Goal: Transaction & Acquisition: Purchase product/service

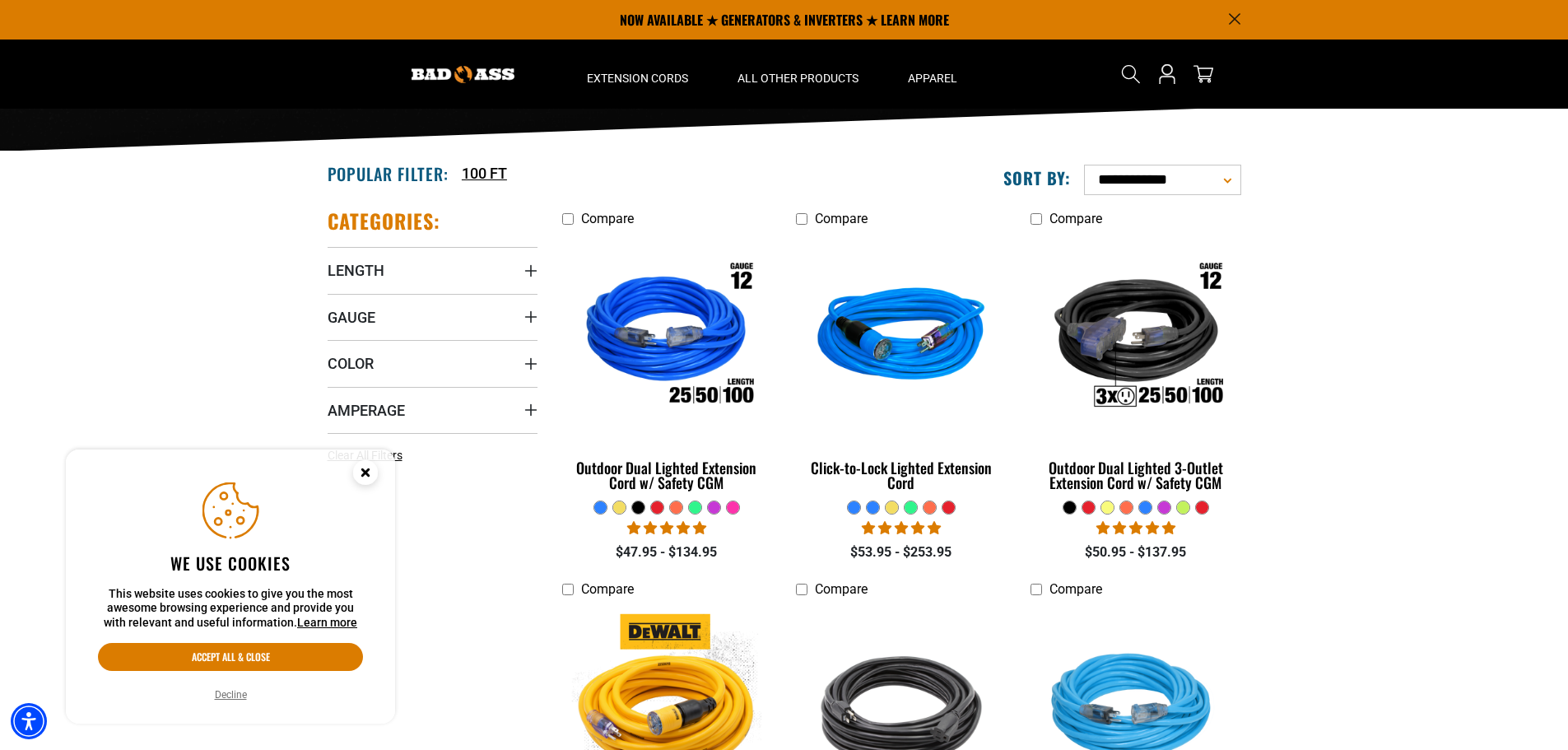
scroll to position [247, 0]
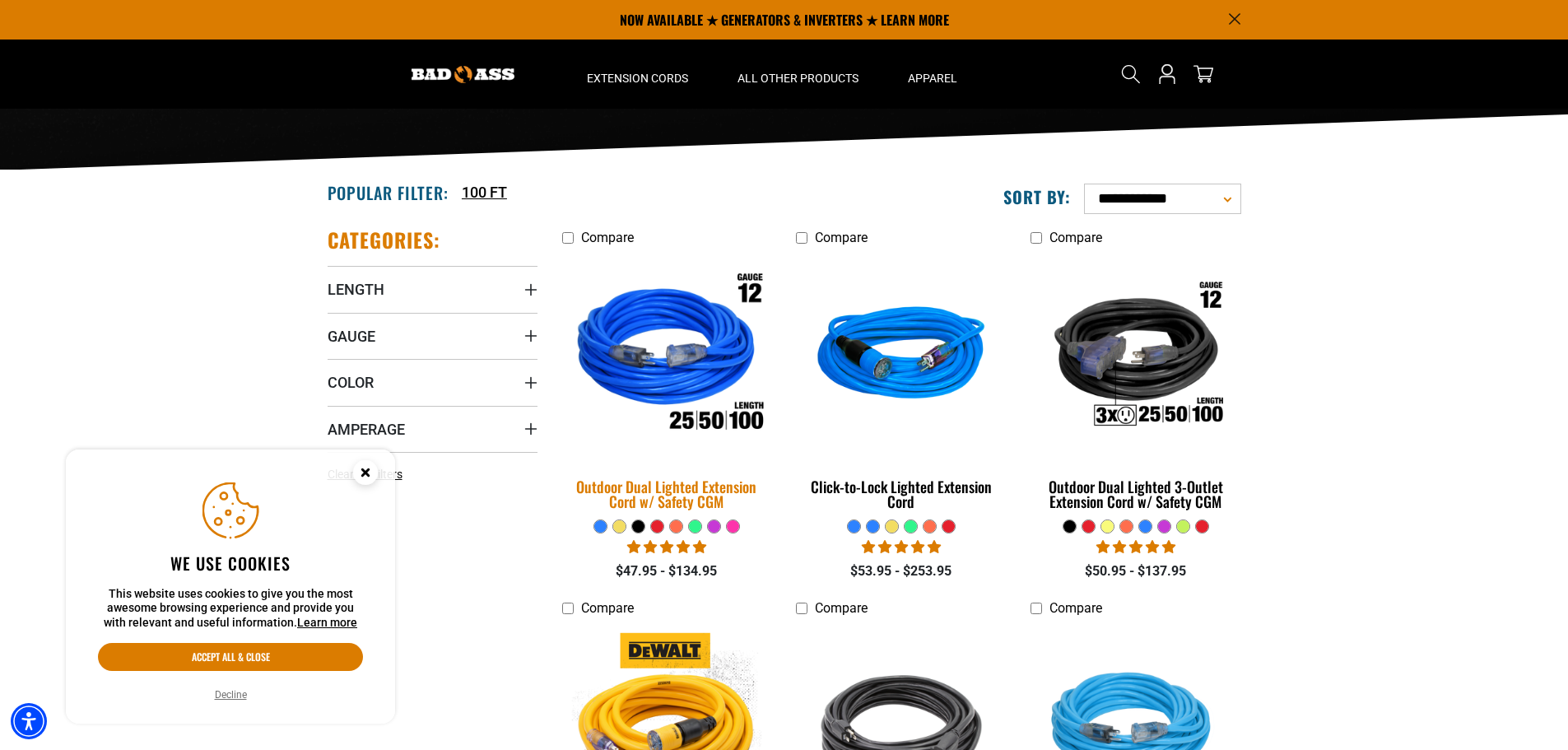
click at [712, 367] on img at bounding box center [667, 356] width 231 height 211
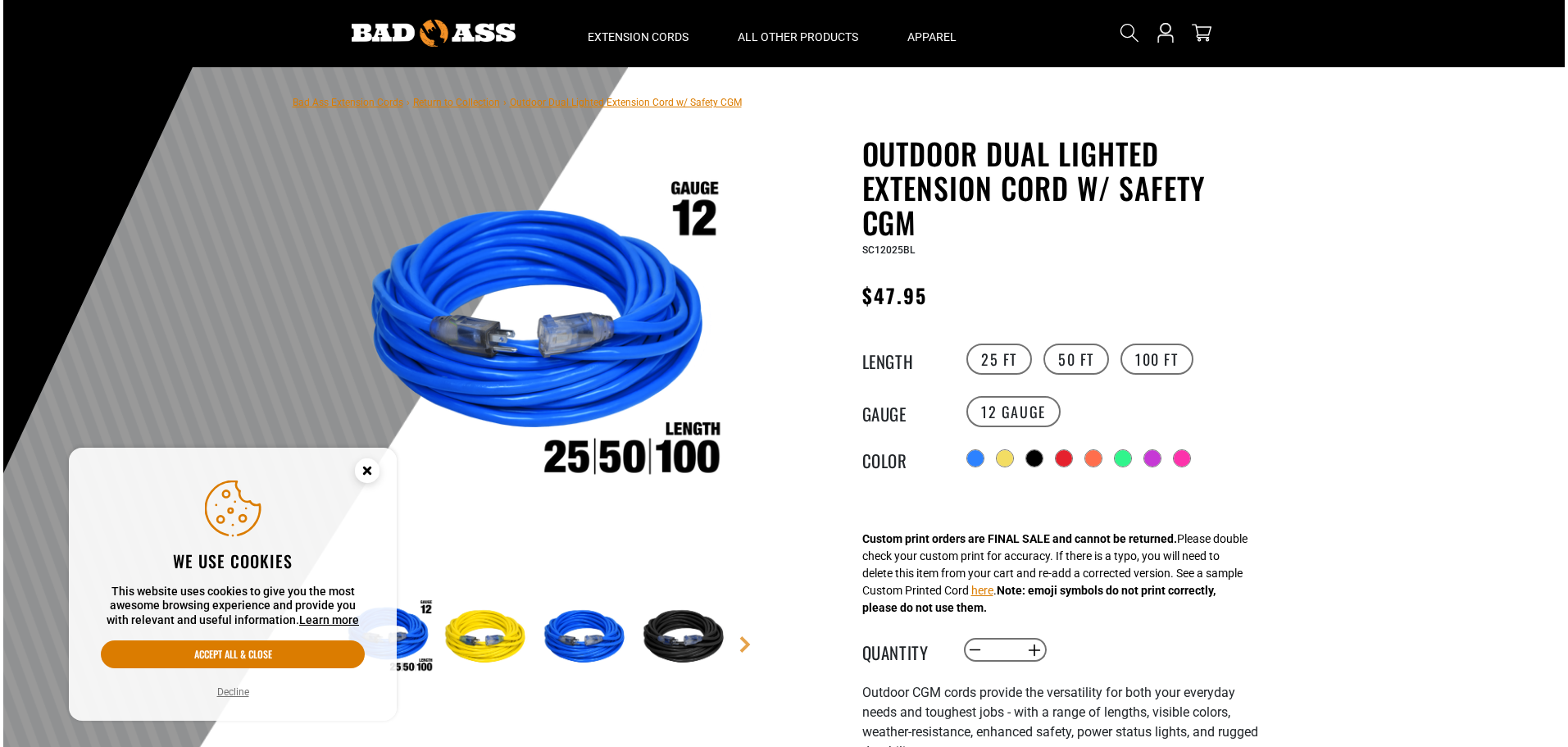
scroll to position [82, 0]
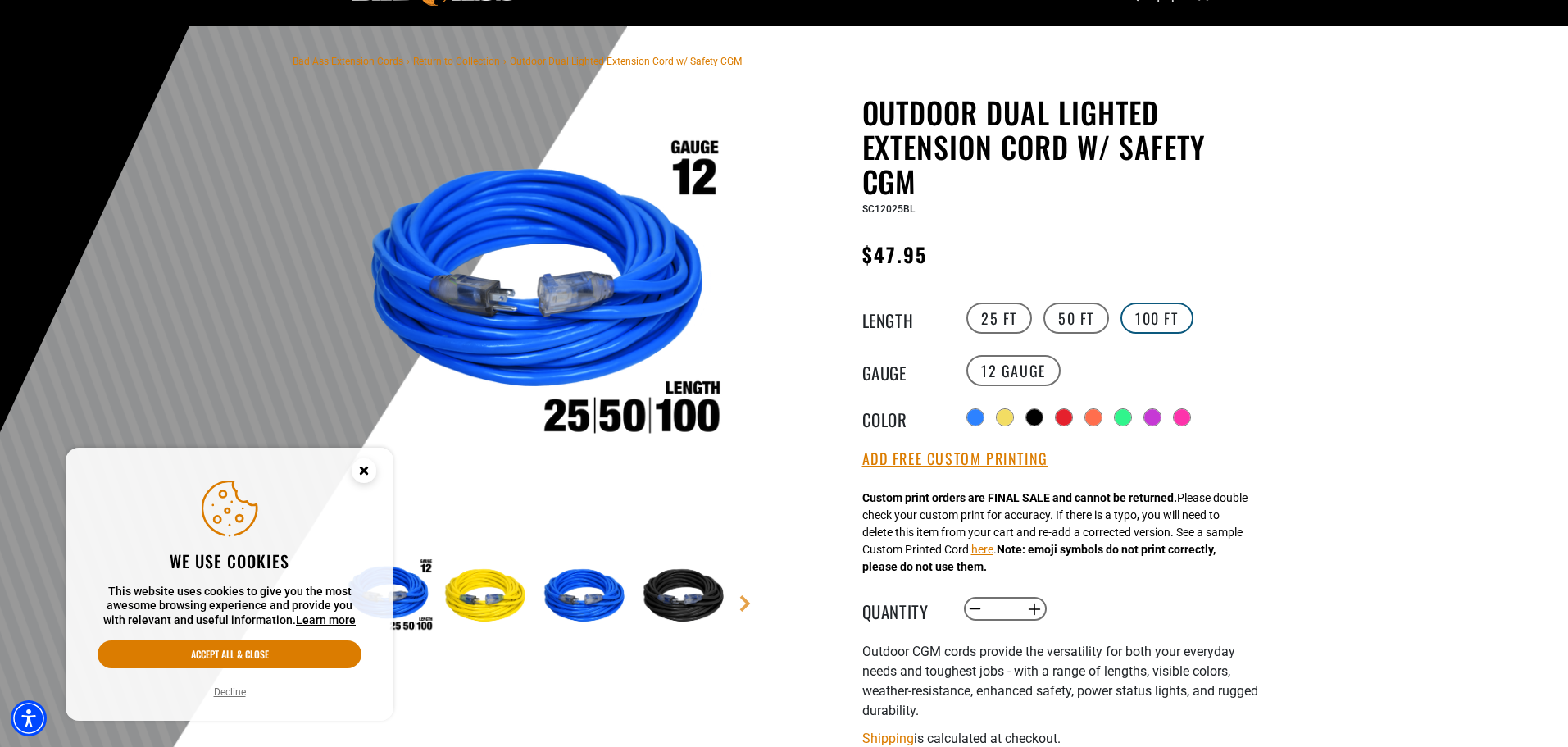
click at [1147, 324] on label "100 FT" at bounding box center [1157, 317] width 73 height 31
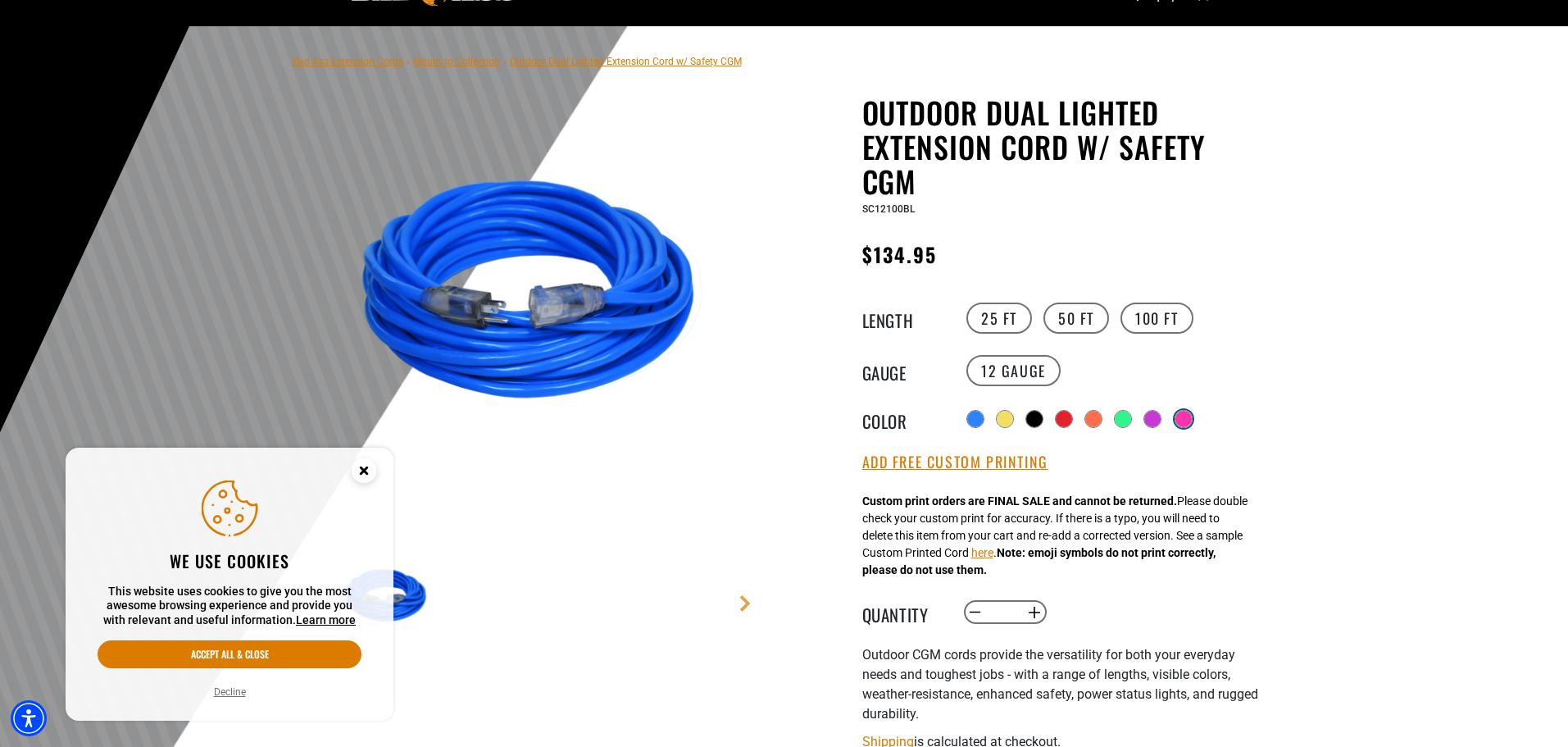
click at [1193, 415] on div at bounding box center [1184, 419] width 17 height 17
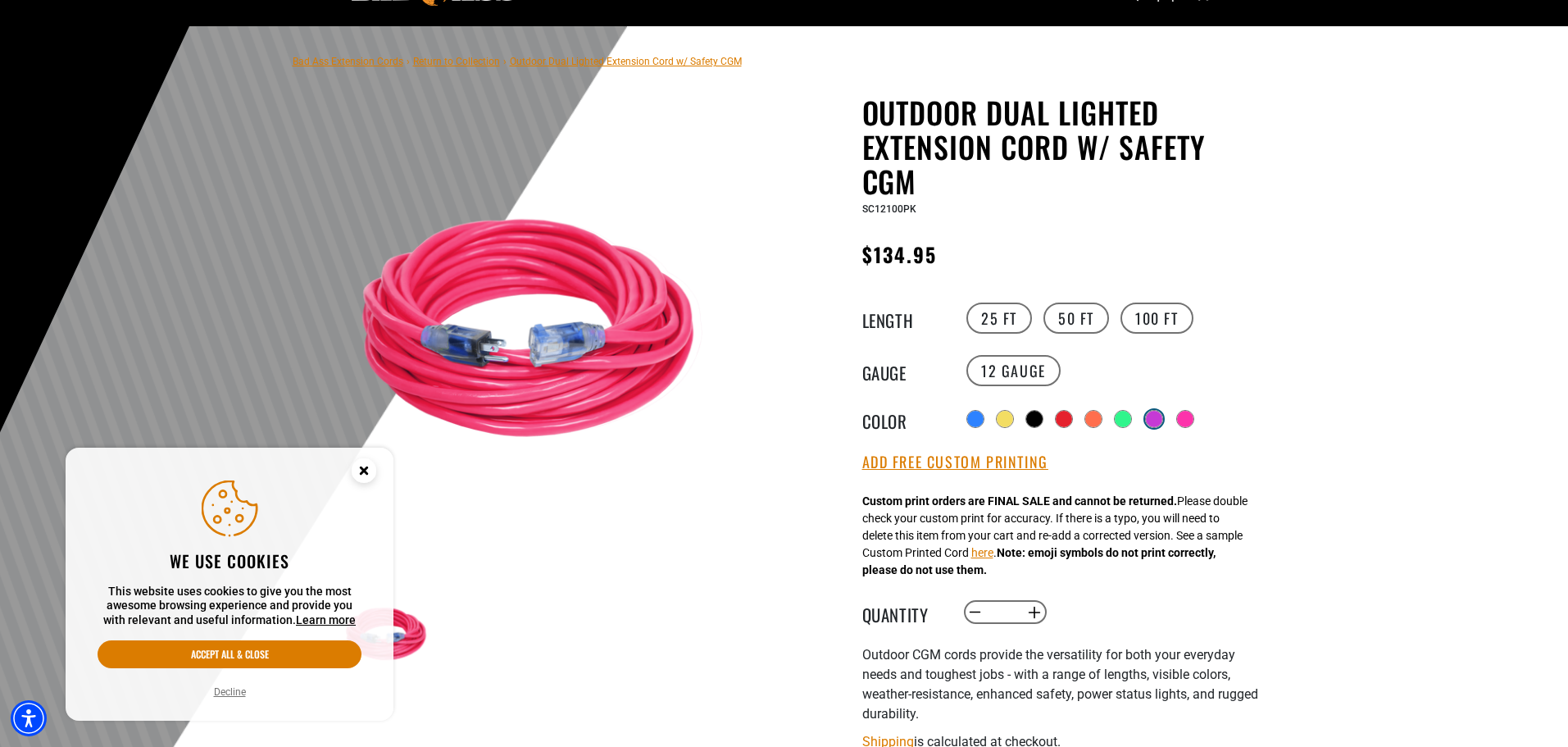
click at [1150, 413] on div at bounding box center [1154, 419] width 17 height 17
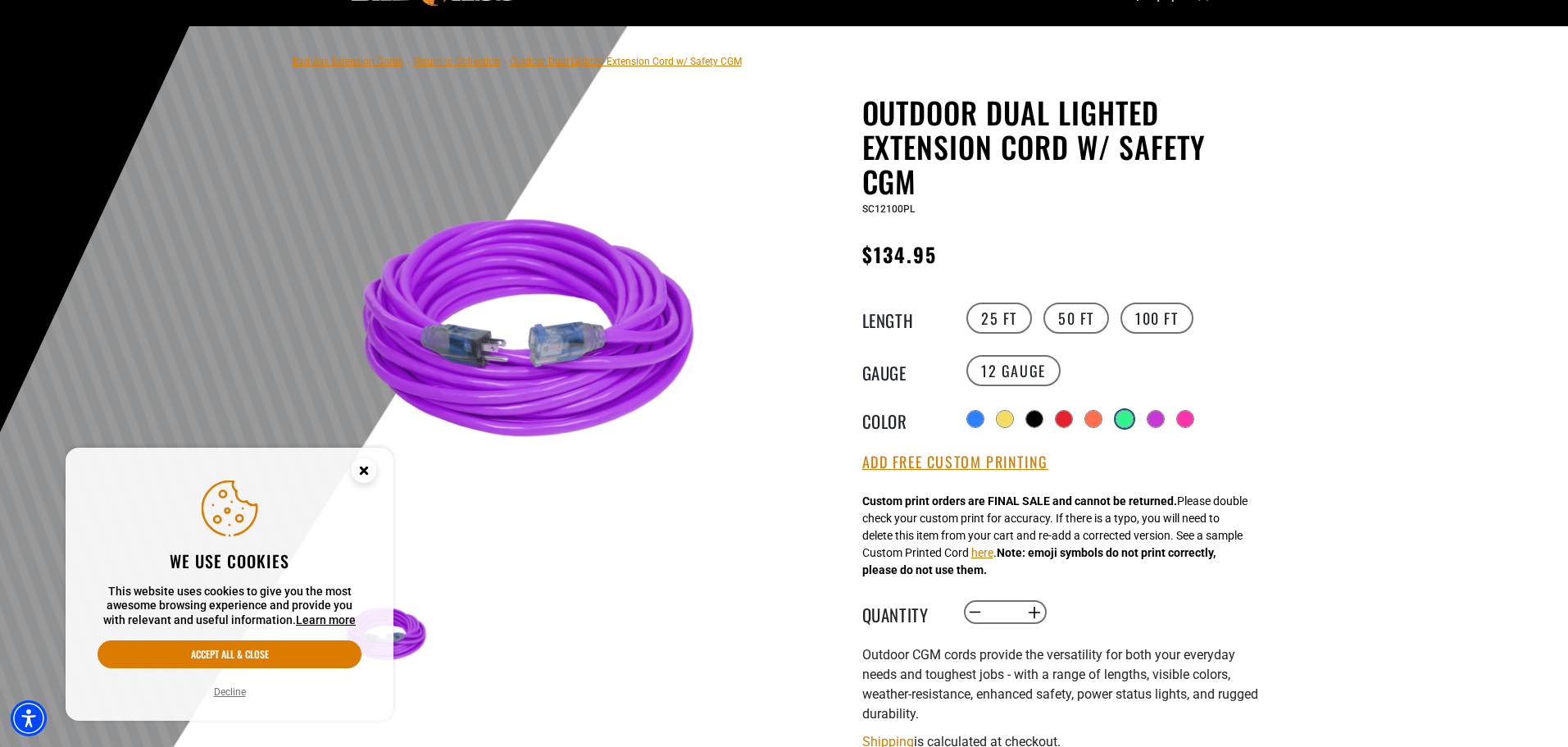
click at [1127, 416] on div at bounding box center [1125, 419] width 17 height 17
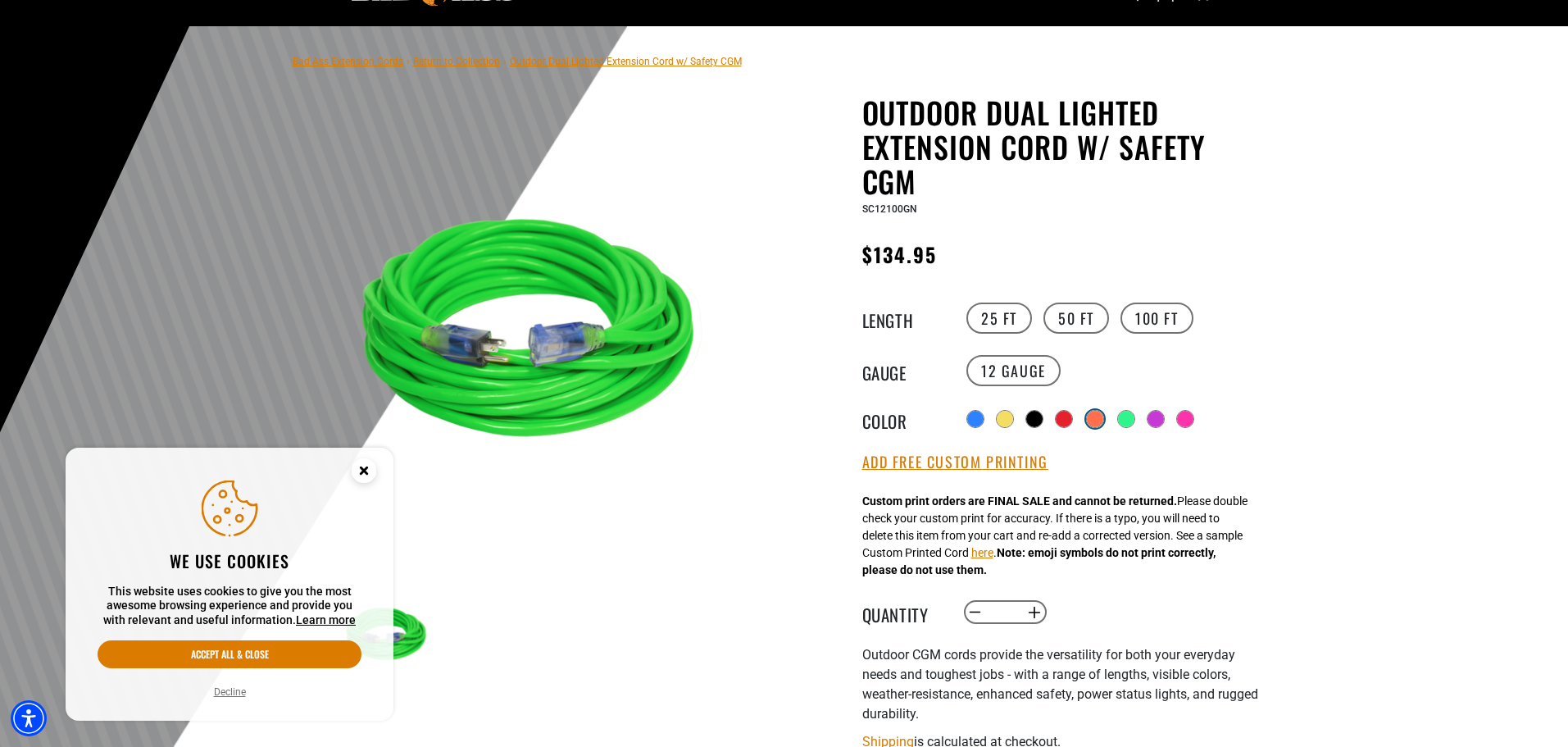
click at [1093, 419] on div at bounding box center [1095, 419] width 17 height 17
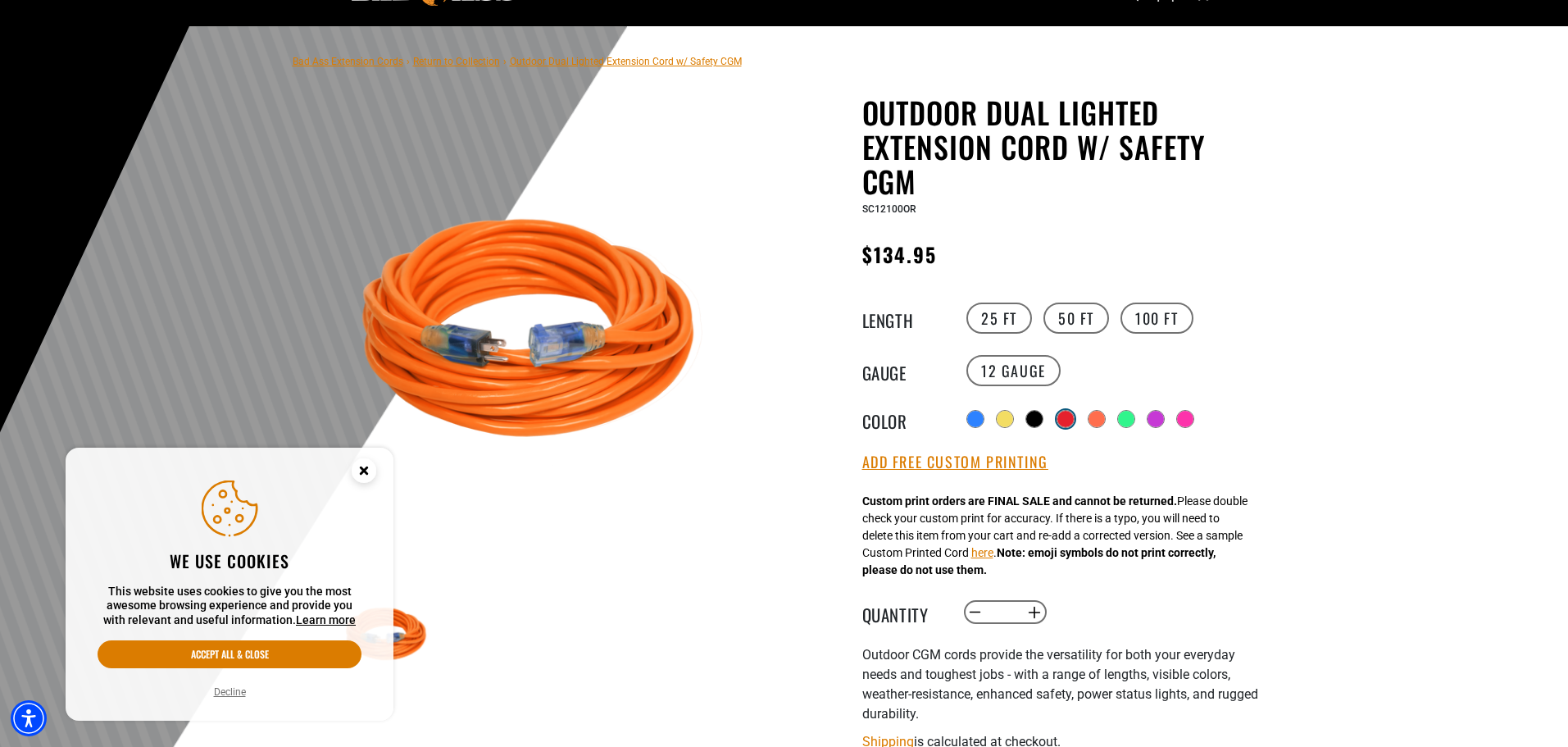
click at [1071, 419] on div at bounding box center [1067, 419] width 17 height 17
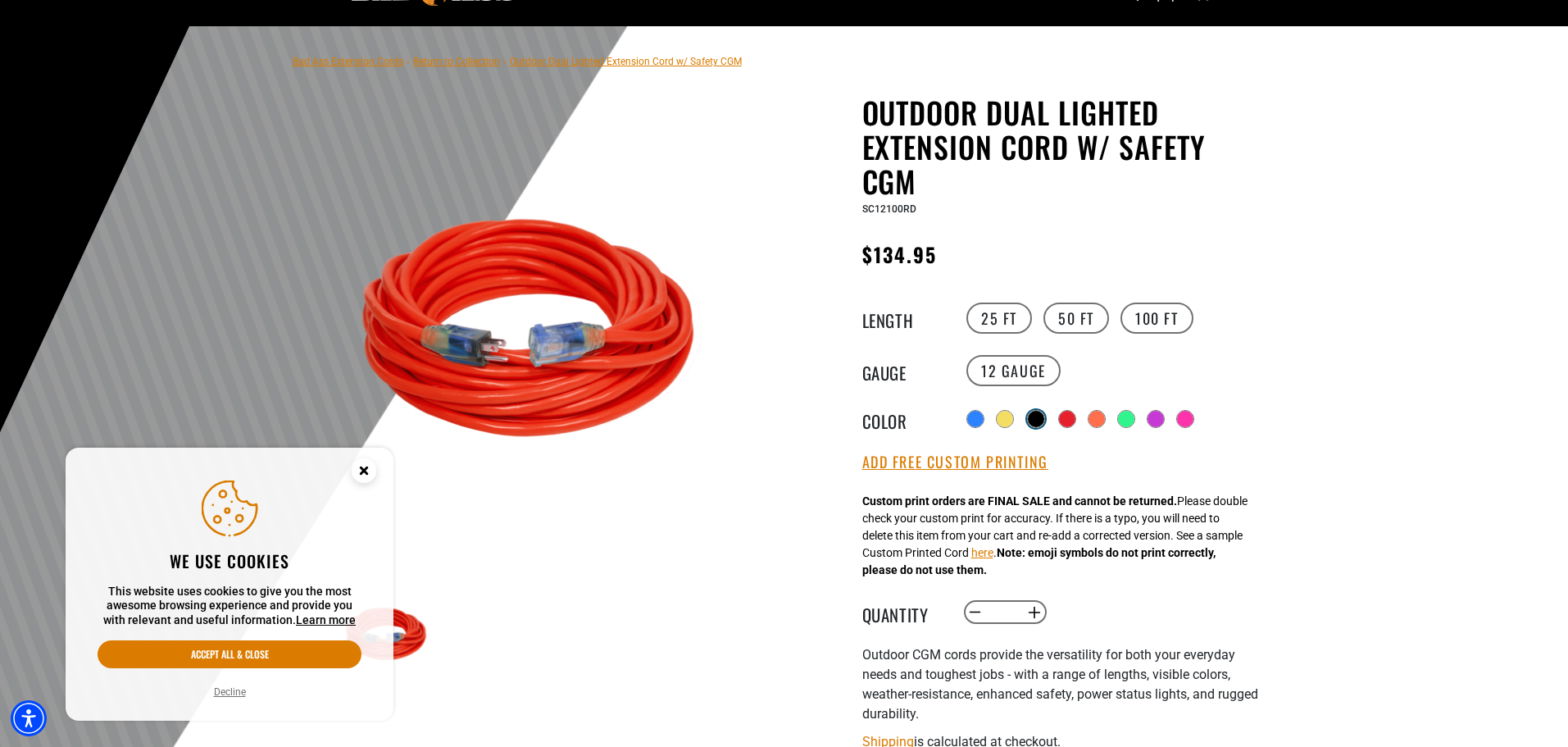
click at [1038, 417] on div at bounding box center [1037, 419] width 17 height 17
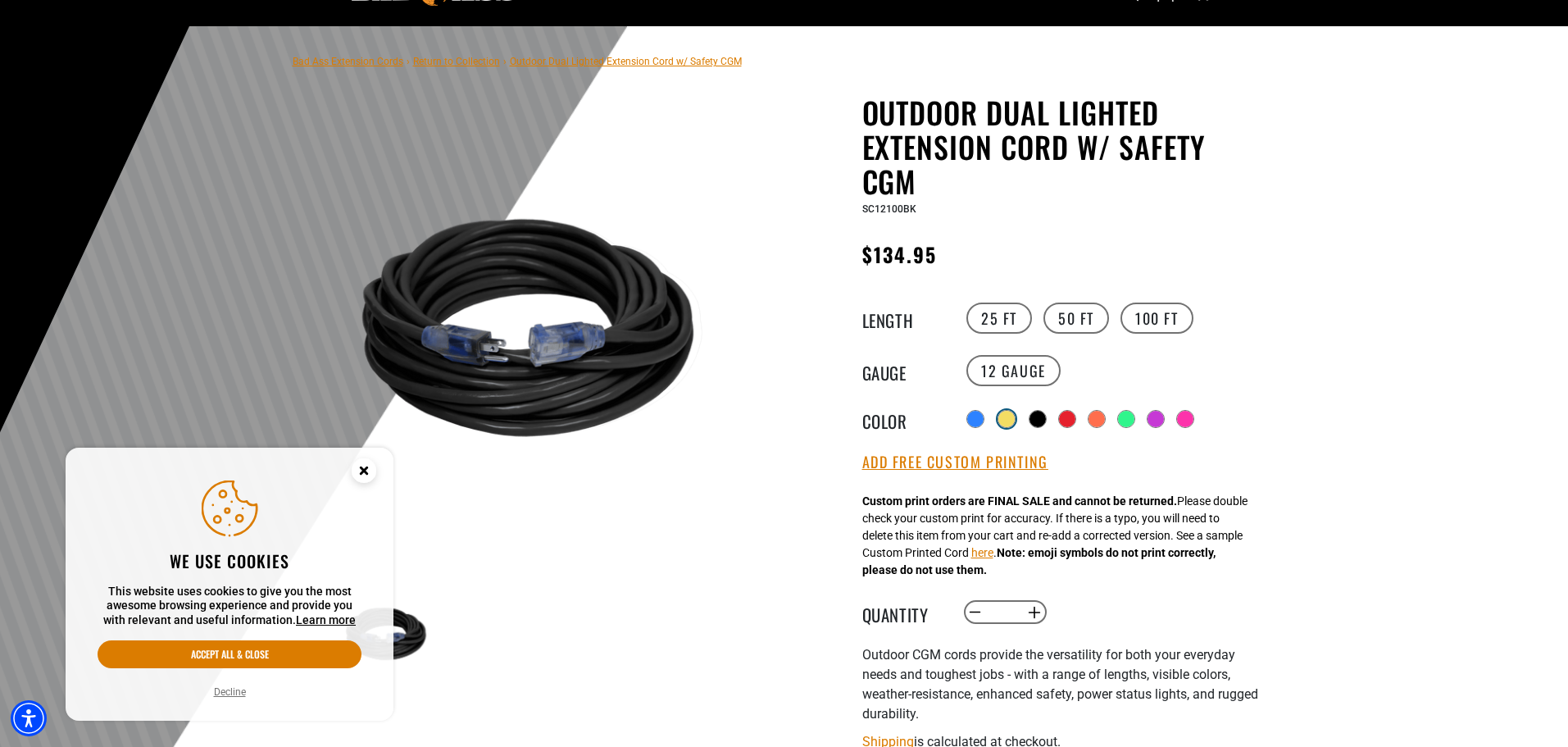
click at [1004, 419] on div at bounding box center [1007, 419] width 17 height 17
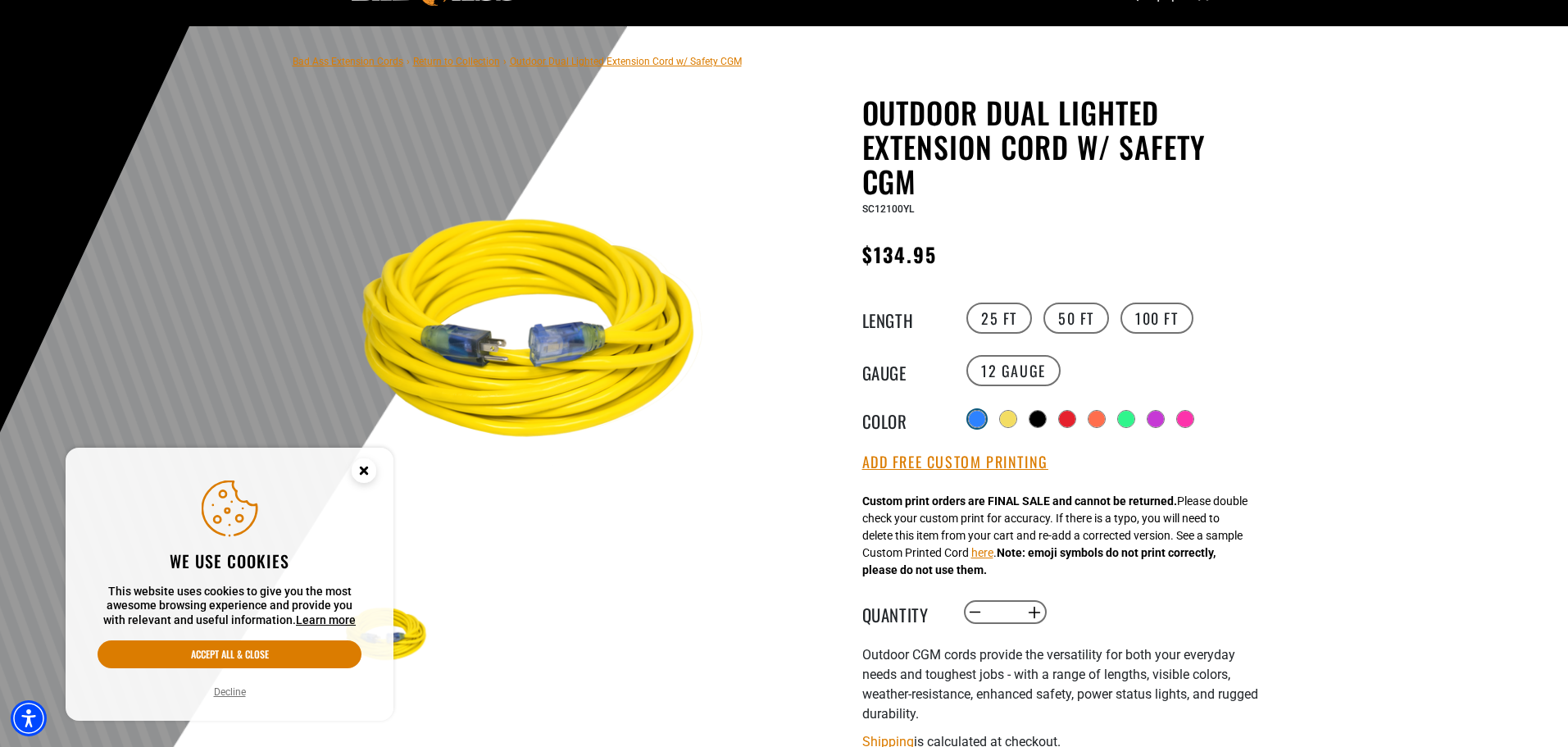
click at [972, 420] on div at bounding box center [978, 419] width 17 height 17
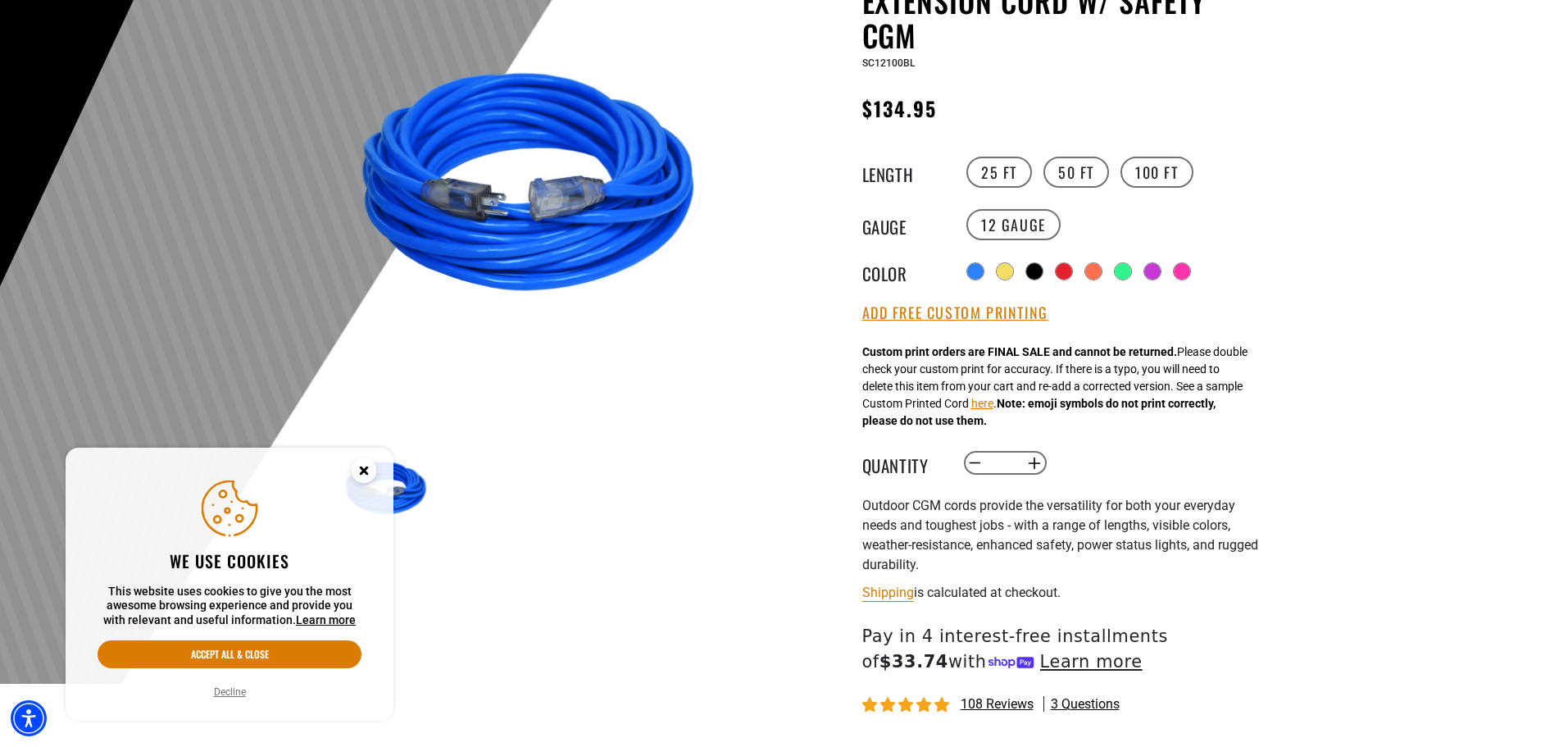
scroll to position [246, 0]
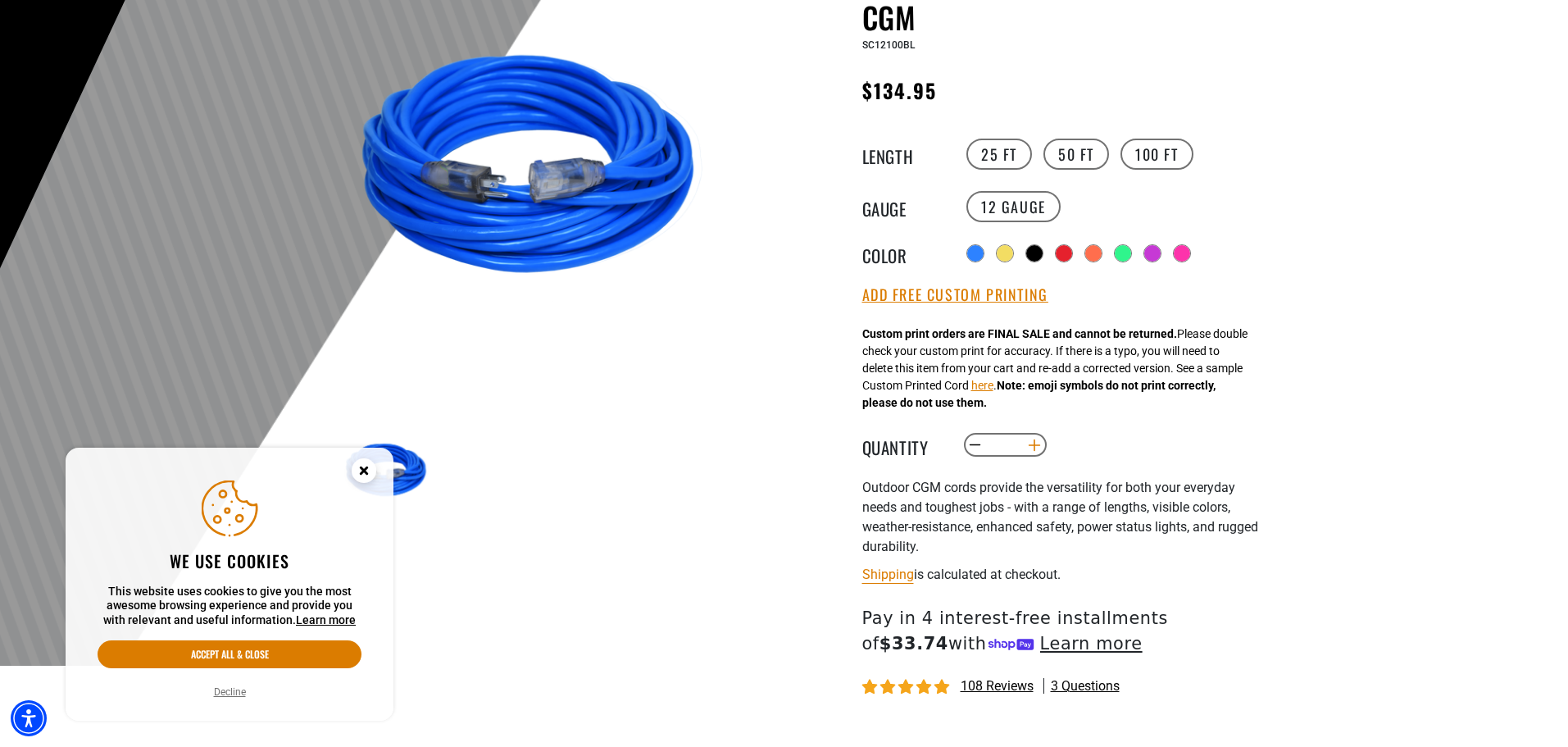
click at [1031, 440] on button "Increase quantity for Outdoor Dual Lighted Extension Cord w/ Safety CGM" at bounding box center [1034, 445] width 25 height 28
click at [1008, 440] on input "*" at bounding box center [1005, 445] width 34 height 28
drag, startPoint x: 1008, startPoint y: 440, endPoint x: 991, endPoint y: 446, distance: 18.0
click at [991, 446] on input "*" at bounding box center [1005, 445] width 34 height 28
type input "**"
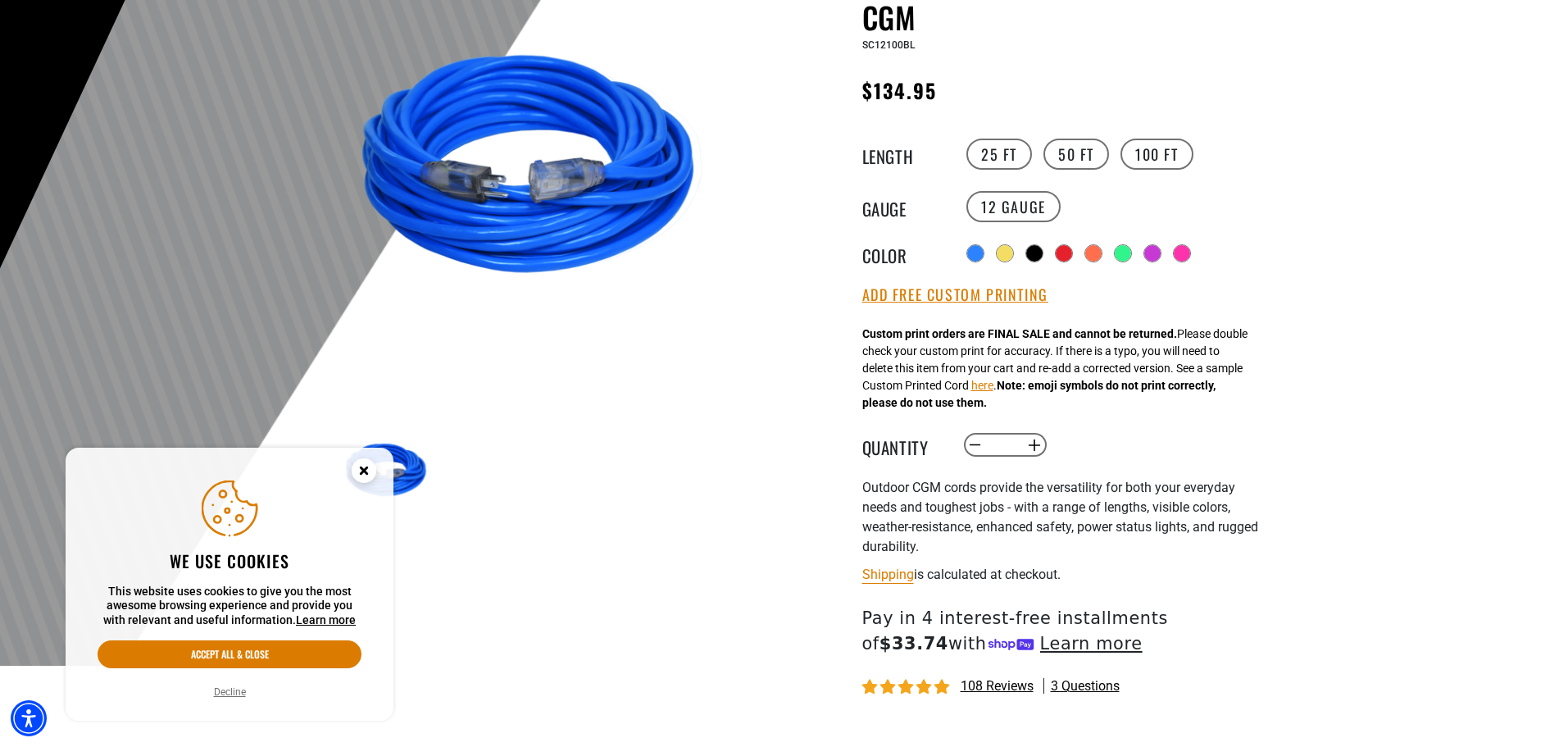
click at [841, 397] on div "Outdoor Dual Lighted Extension Cord w/ Safety CGM Outdoor Dual Lighted Extensio…" at bounding box center [1030, 403] width 467 height 946
click at [1224, 431] on div "Outdoor Dual Lighted Extension Cord w/ Safety CGM Outdoor Dual Lighted Extensio…" at bounding box center [1064, 391] width 402 height 922
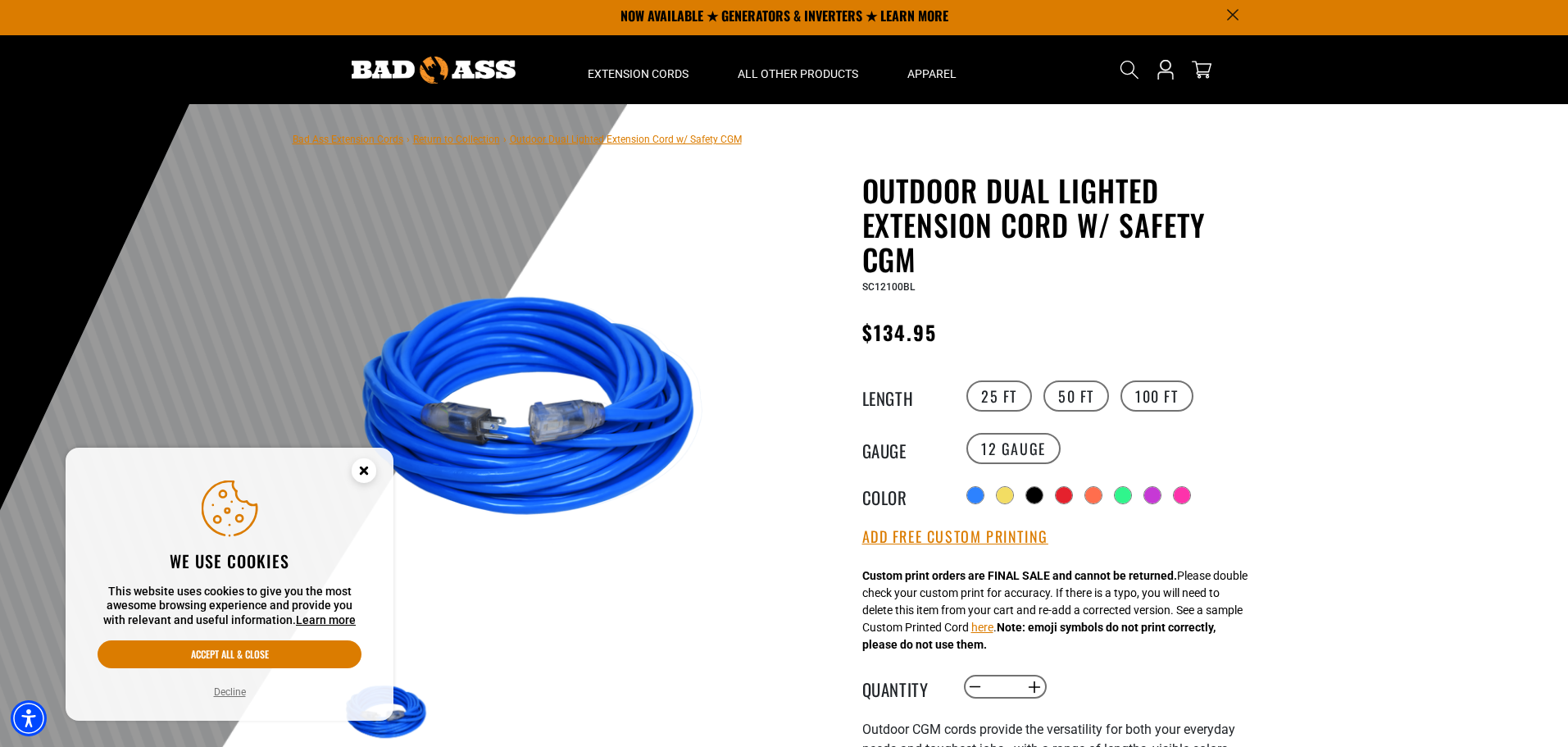
scroll to position [0, 0]
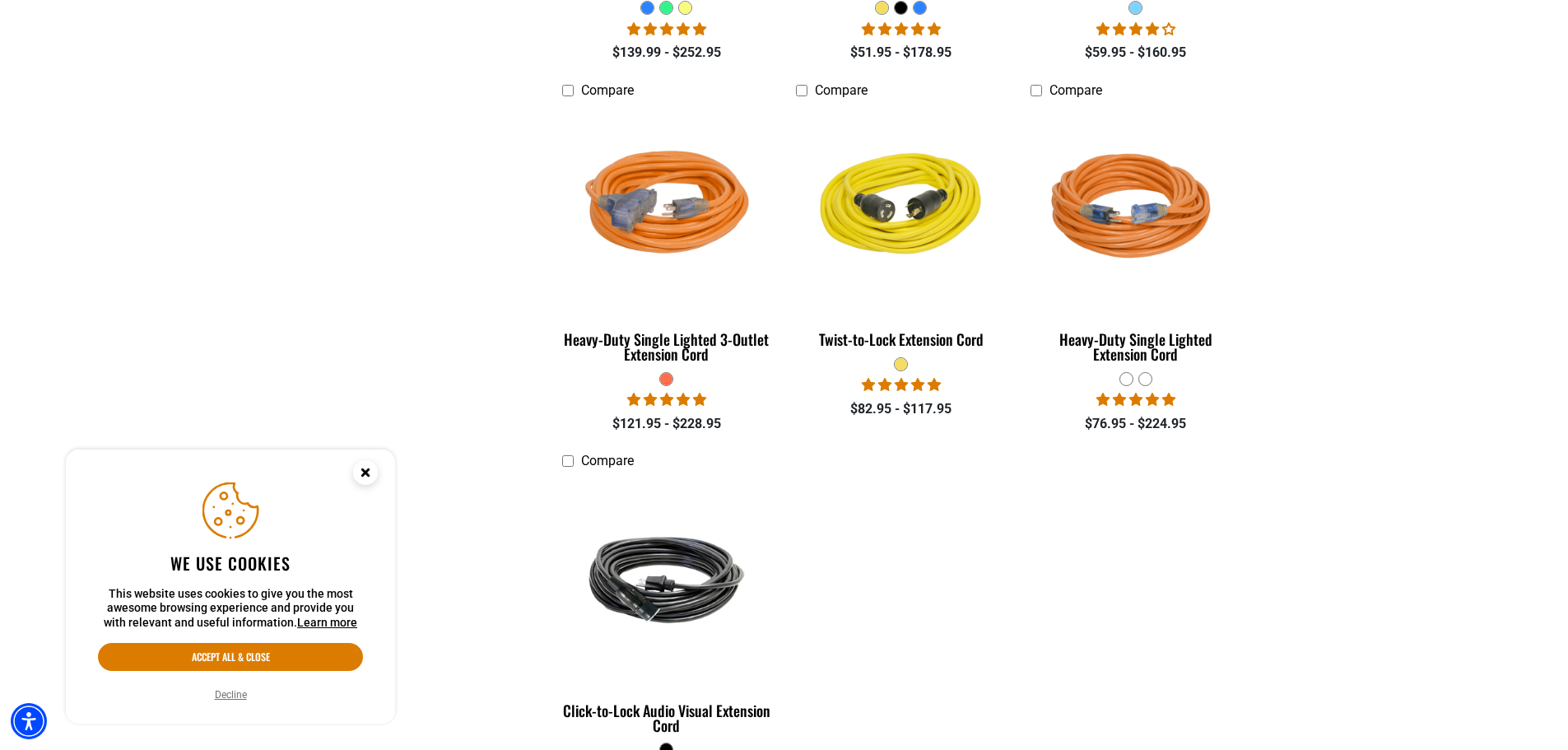
scroll to position [2387, 0]
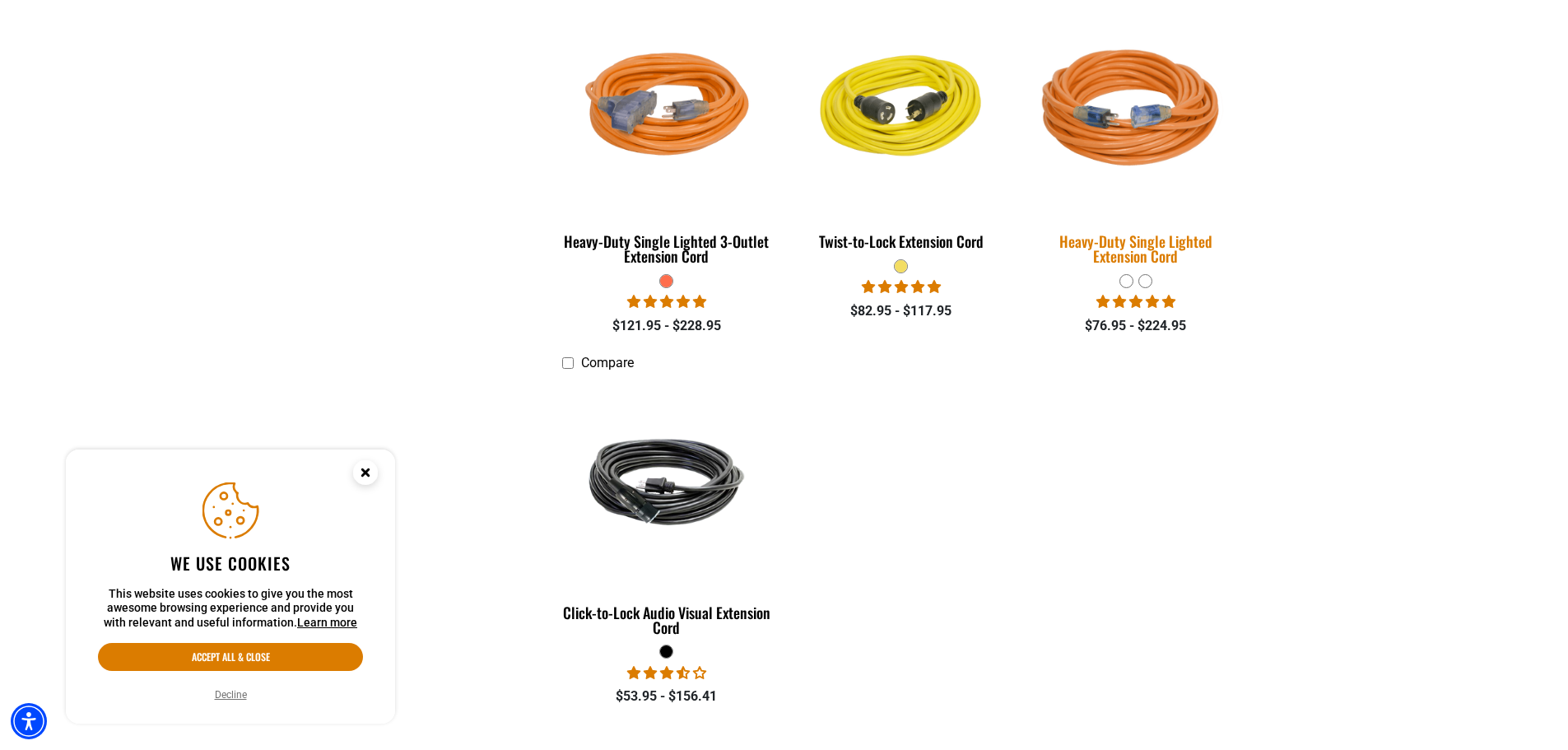
click at [1152, 237] on div "Heavy-Duty Single Lighted Extension Cord" at bounding box center [1136, 248] width 210 height 30
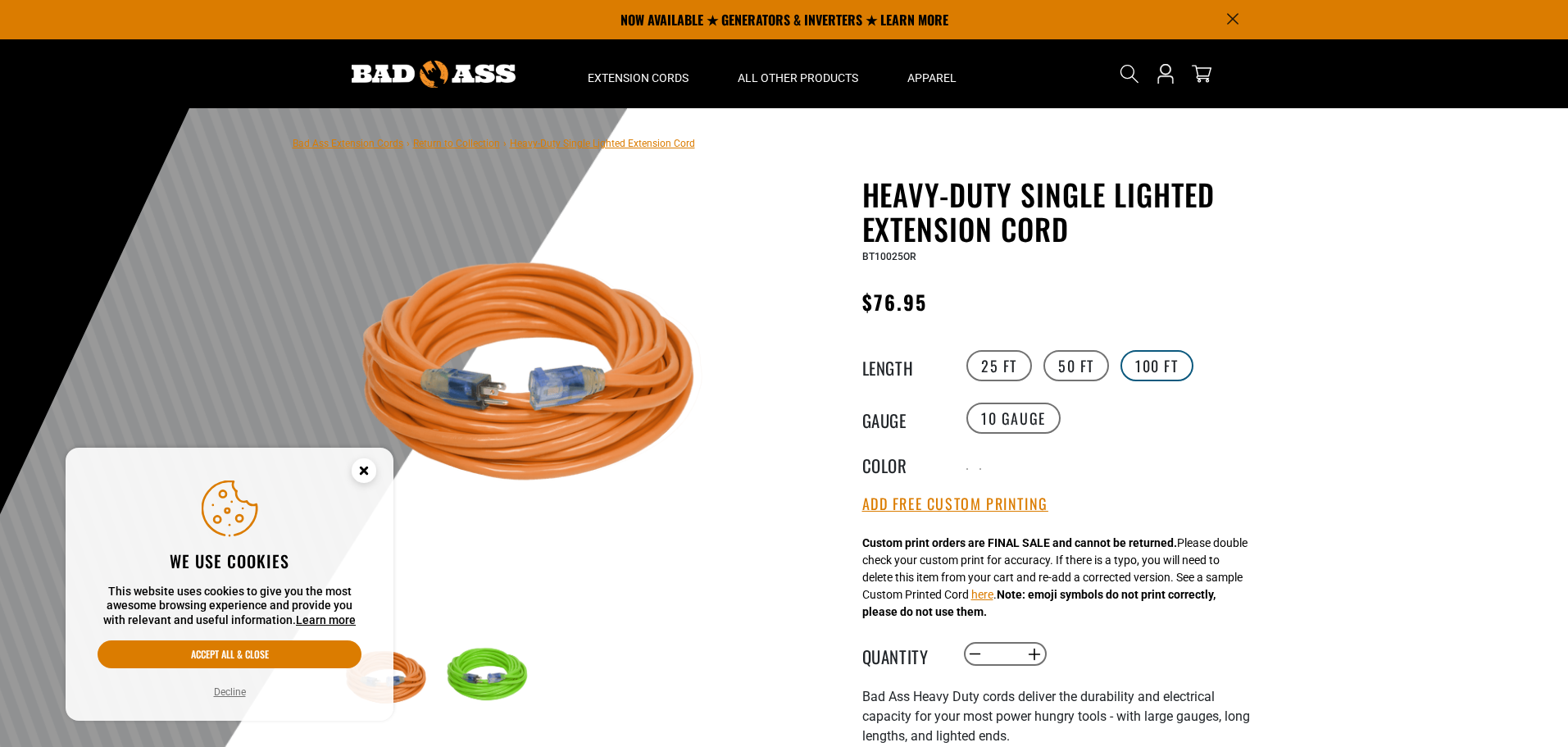
click at [1151, 374] on label "100 FT" at bounding box center [1157, 365] width 73 height 31
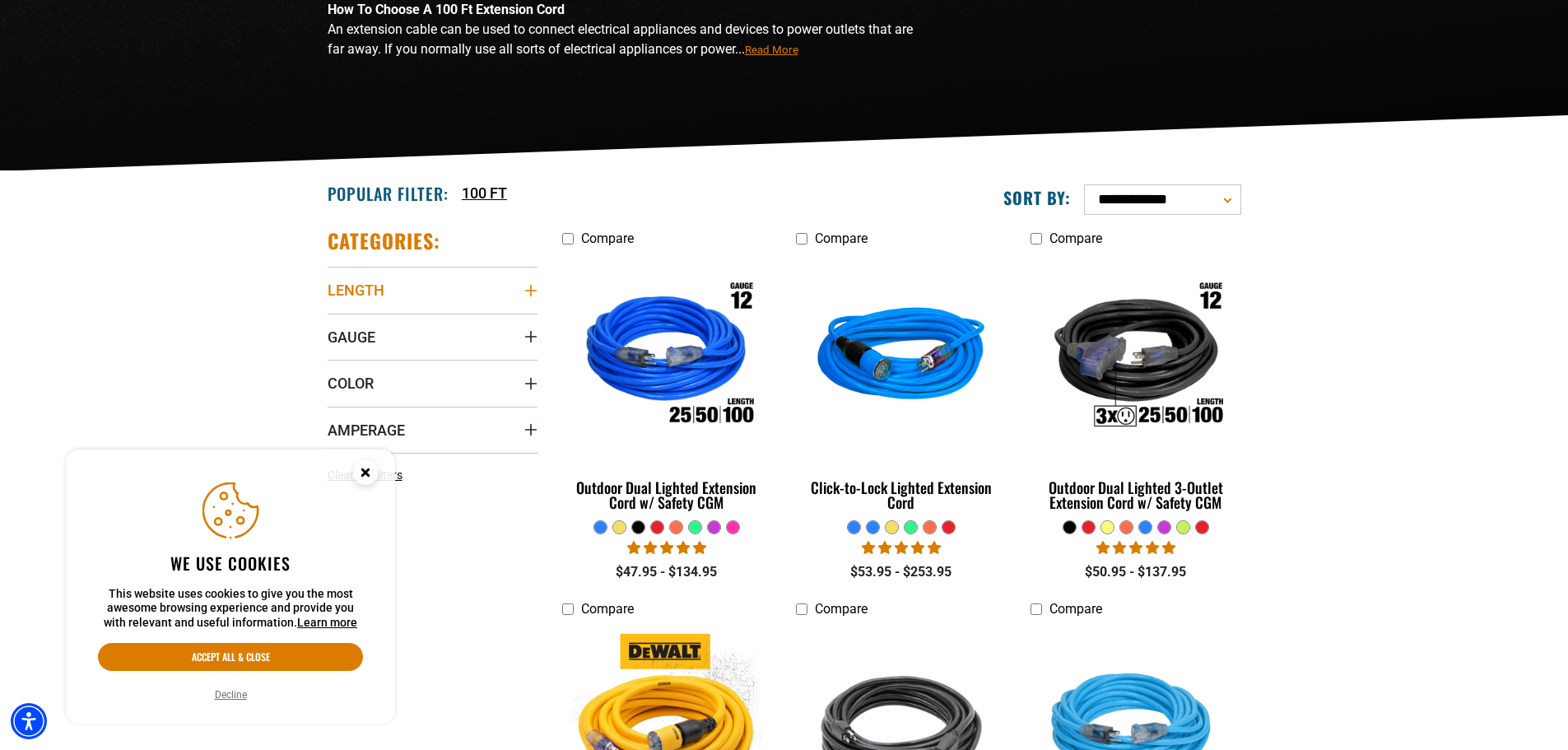
scroll to position [329, 0]
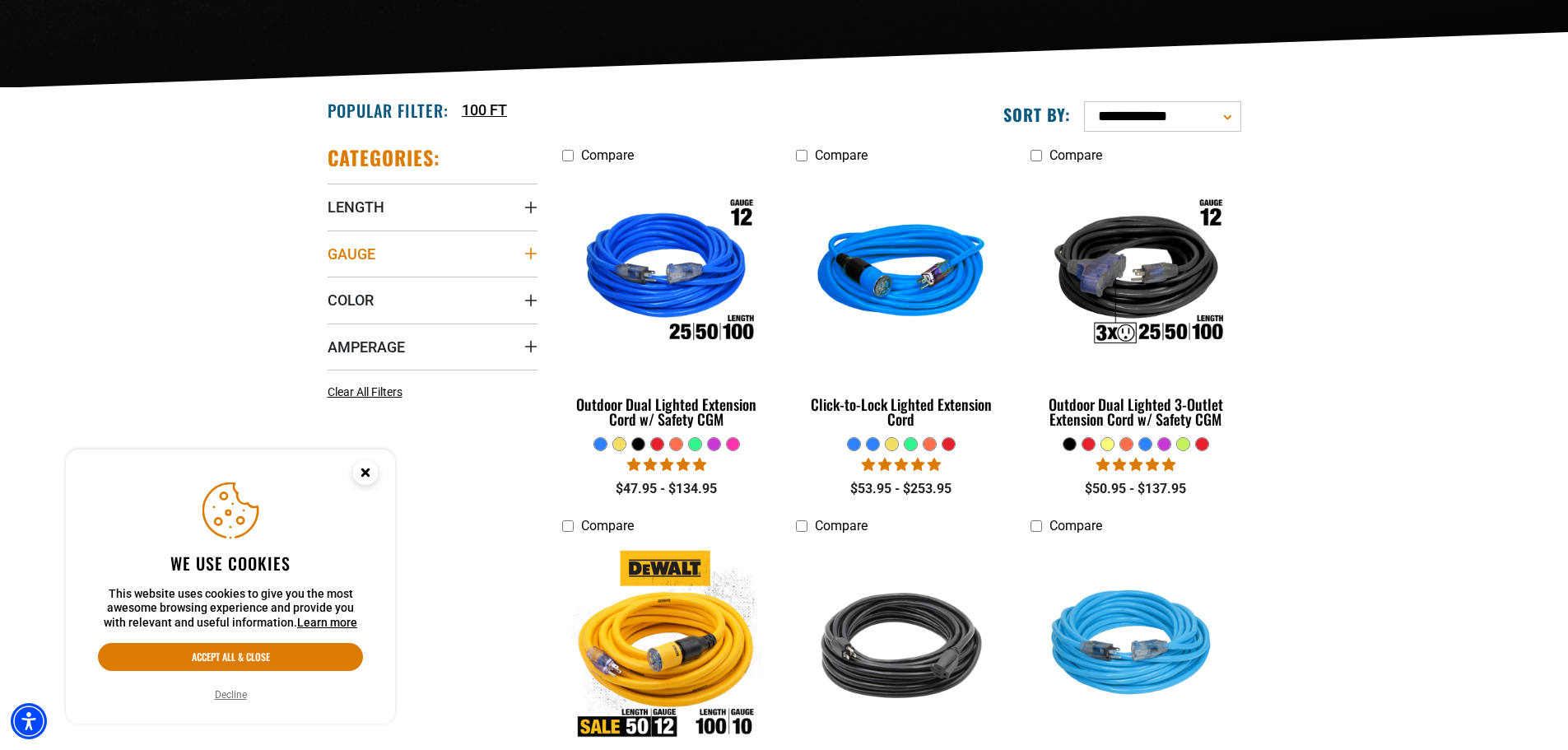
click at [530, 248] on icon "Gauge" at bounding box center [531, 253] width 13 height 13
click at [370, 320] on span "14 Gauge (1)" at bounding box center [380, 315] width 67 height 11
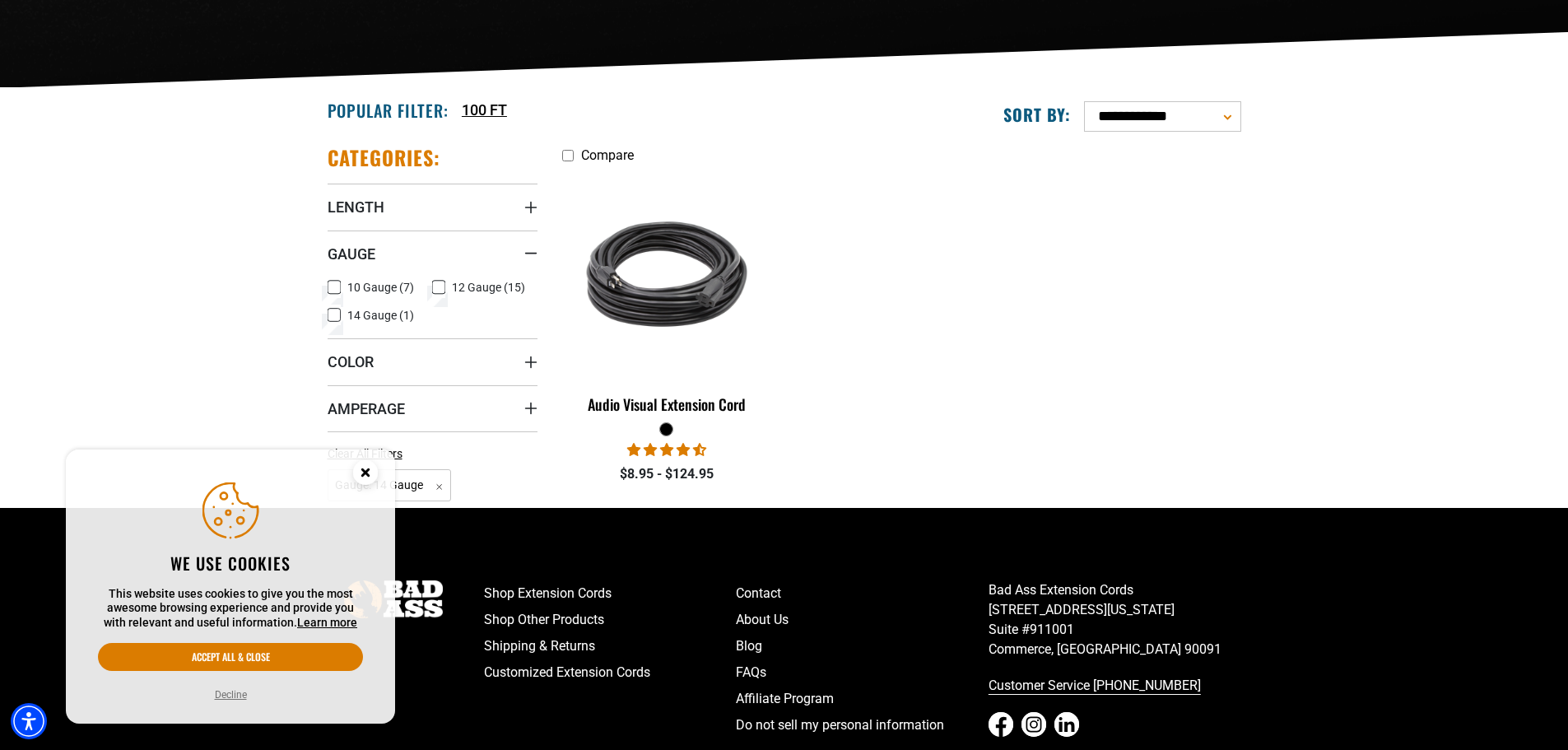
click at [443, 290] on icon at bounding box center [439, 287] width 13 height 22
click at [342, 316] on label "14 Gauge (1) 14 Gauge (1 product)" at bounding box center [380, 315] width 105 height 22
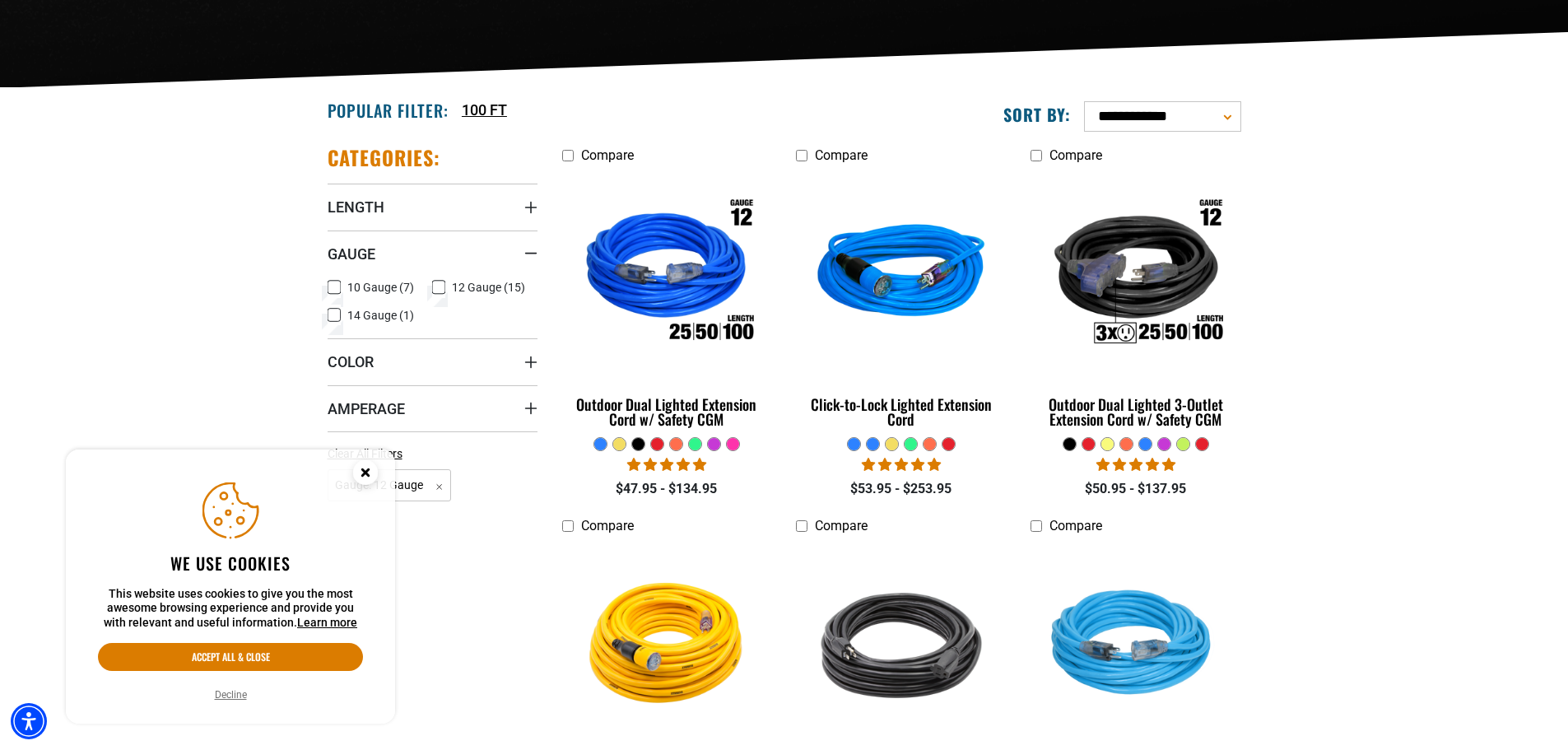
scroll to position [412, 0]
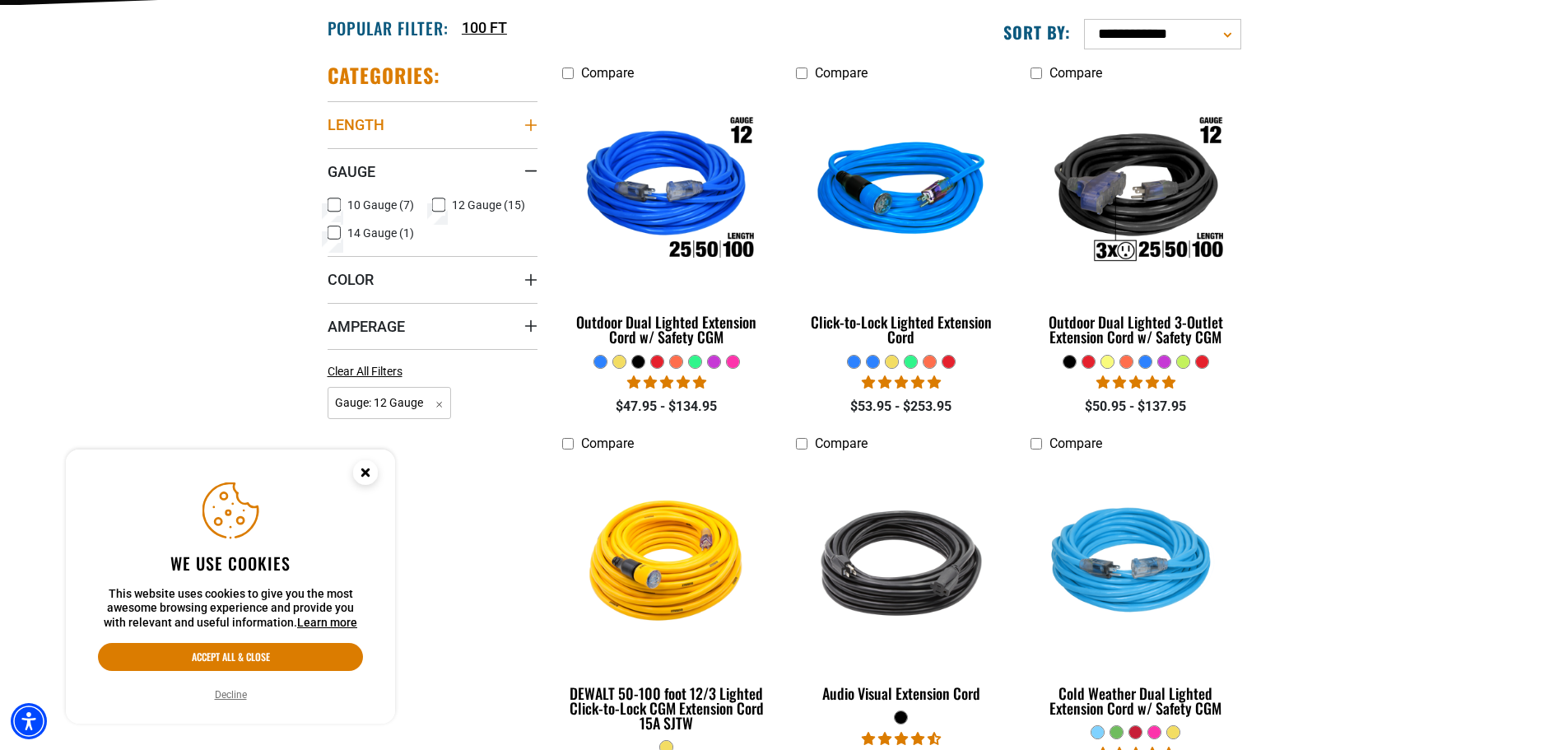
click at [519, 125] on summary "Length" at bounding box center [432, 124] width 210 height 46
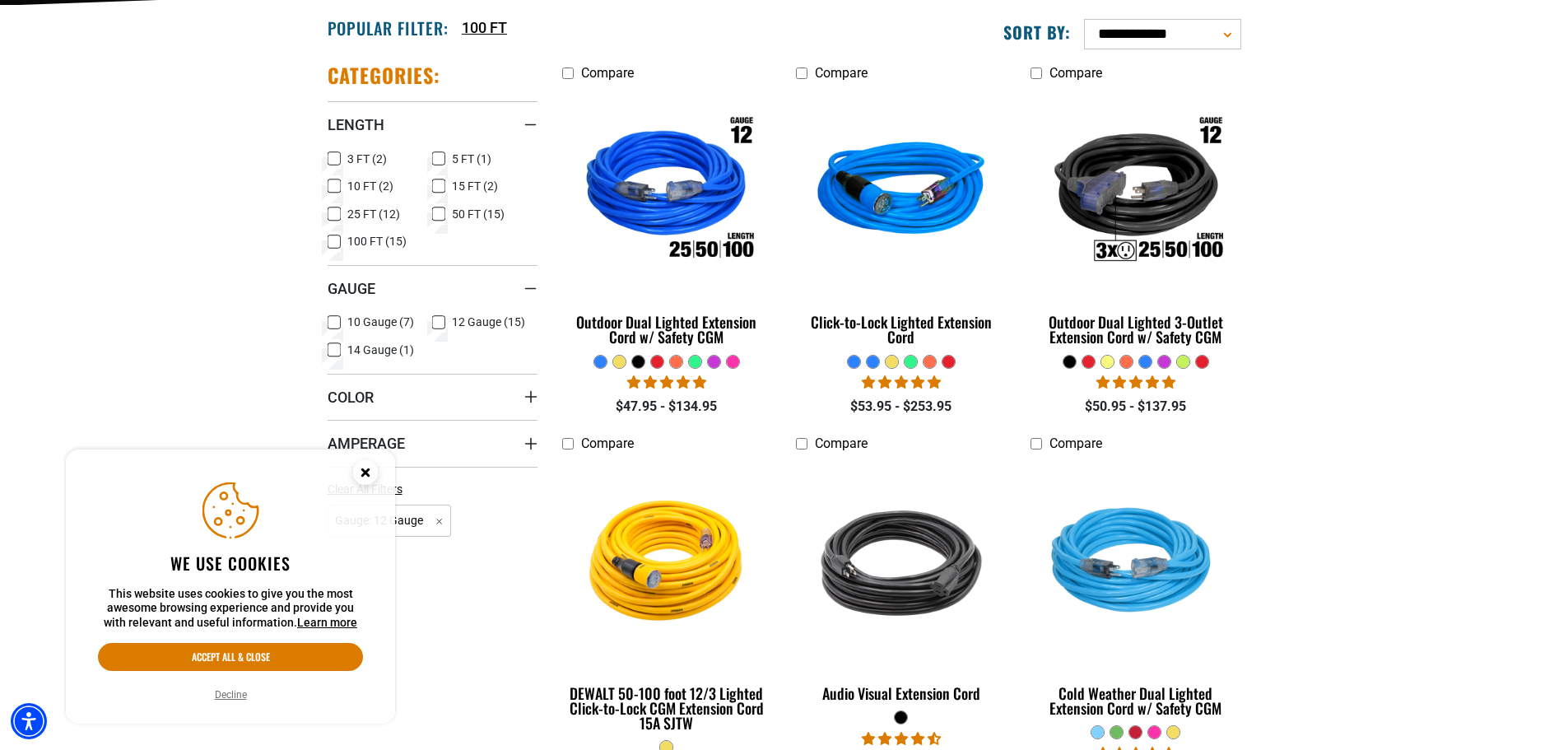
click at [345, 239] on label "100 FT (15) 100 FT (15 products)" at bounding box center [380, 242] width 105 height 22
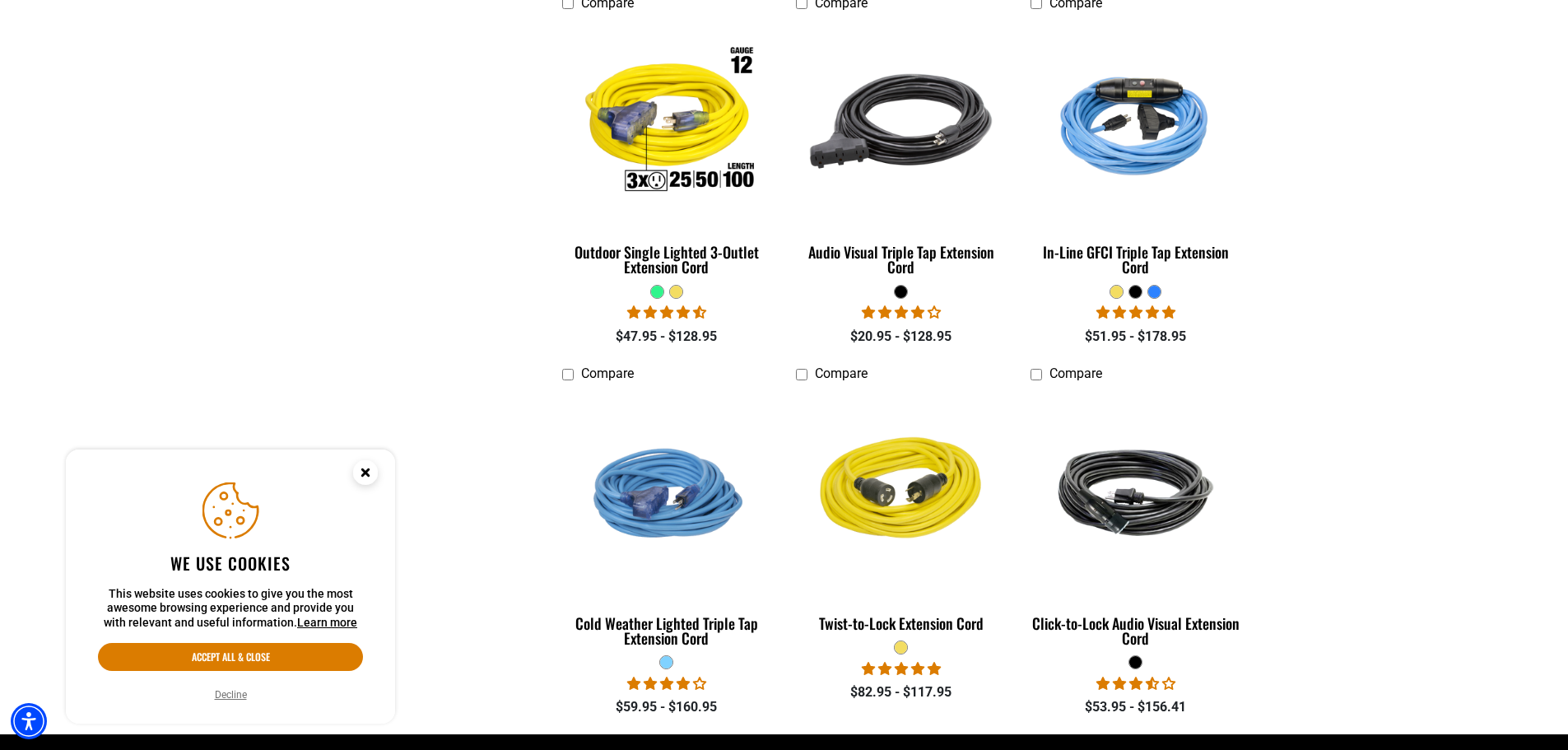
scroll to position [1729, 0]
